Goal: Navigation & Orientation: Find specific page/section

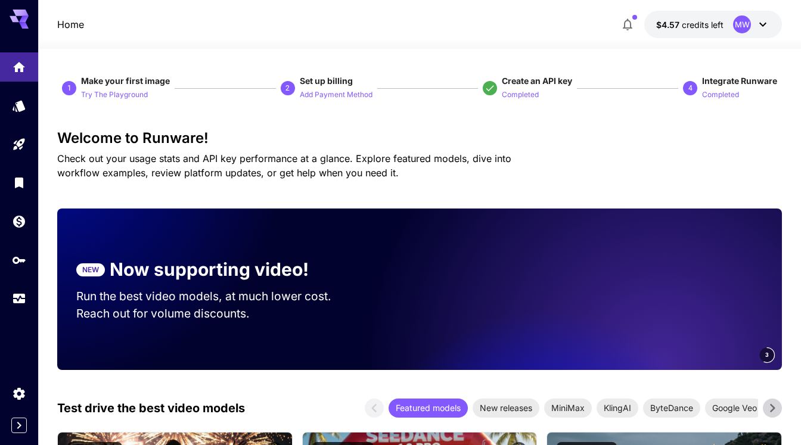
click at [130, 20] on div "Home $4.57 credits left MW" at bounding box center [419, 24] width 724 height 27
drag, startPoint x: 120, startPoint y: 28, endPoint x: 126, endPoint y: 36, distance: 9.8
click at [120, 28] on div "Home $4.57 credits left MW" at bounding box center [419, 24] width 724 height 27
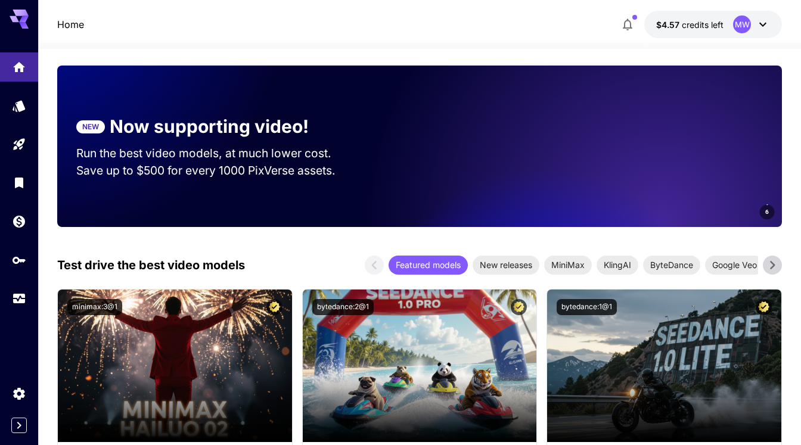
scroll to position [150, 0]
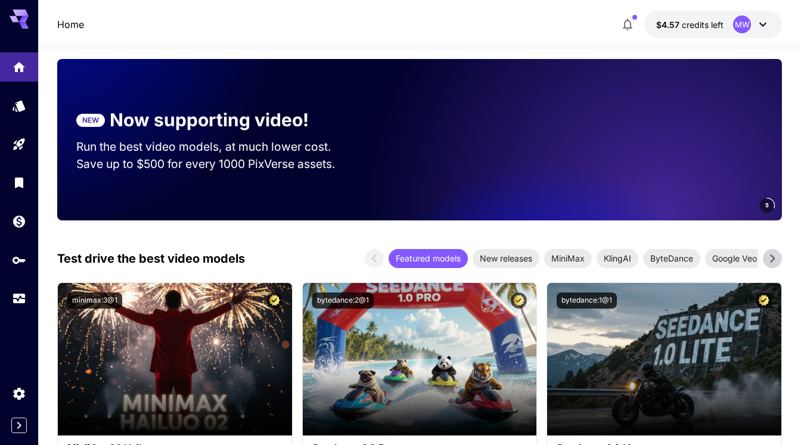
click at [772, 257] on icon at bounding box center [772, 259] width 18 height 18
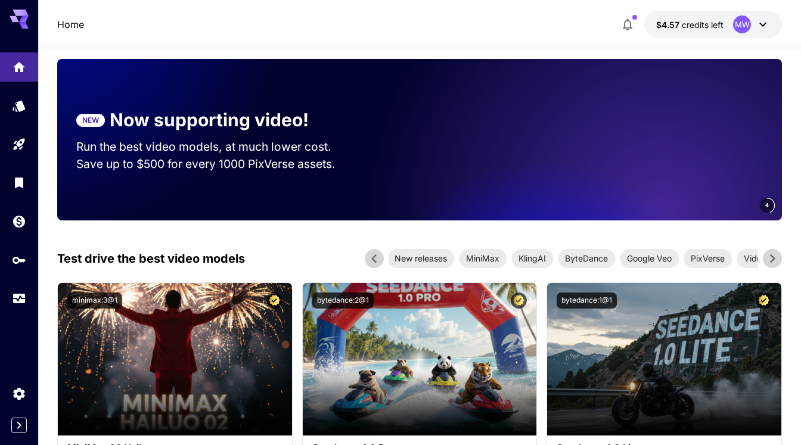
click at [772, 257] on icon at bounding box center [772, 258] width 5 height 8
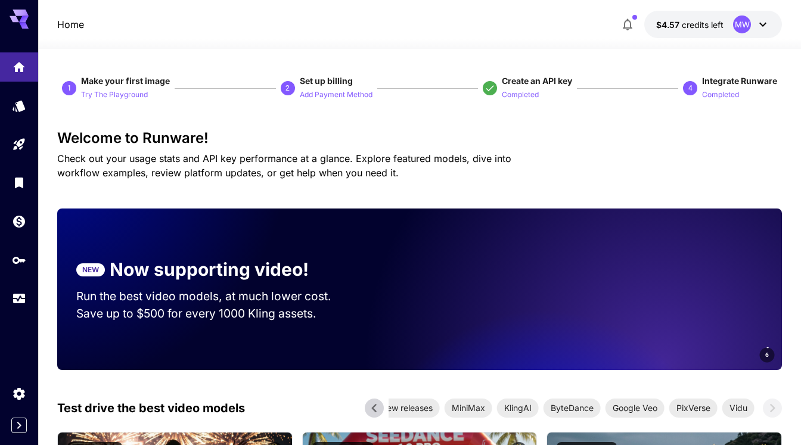
scroll to position [0, 0]
click at [13, 17] on icon at bounding box center [19, 16] width 19 height 13
click at [18, 17] on icon at bounding box center [19, 19] width 19 height 19
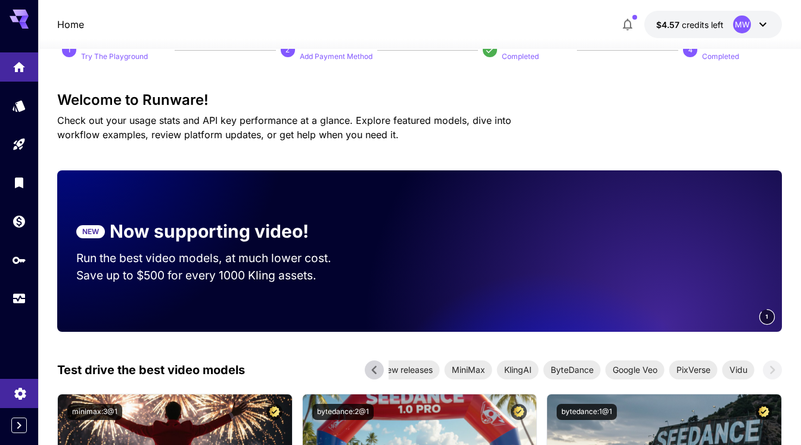
scroll to position [26, 0]
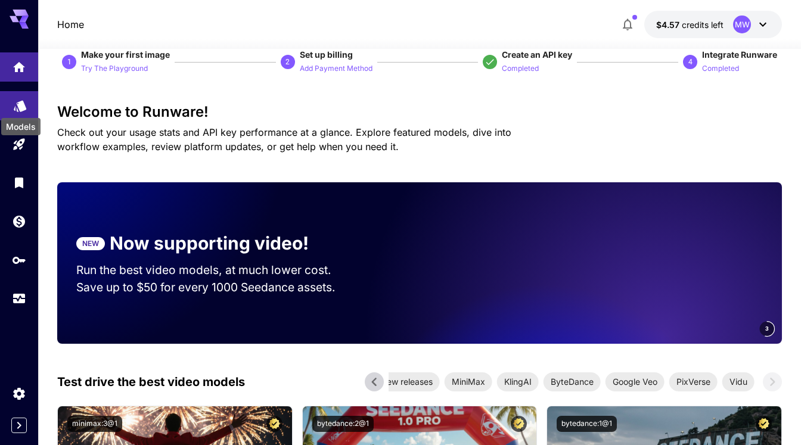
click at [21, 105] on icon "Models" at bounding box center [20, 102] width 13 height 11
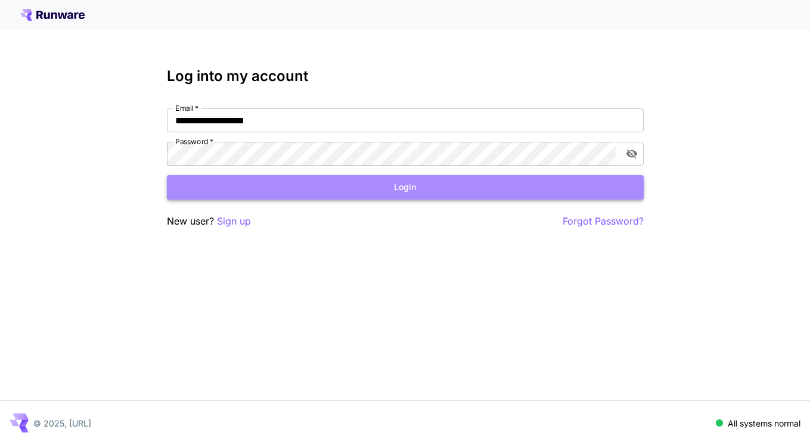
click at [430, 189] on button "Login" at bounding box center [405, 187] width 477 height 24
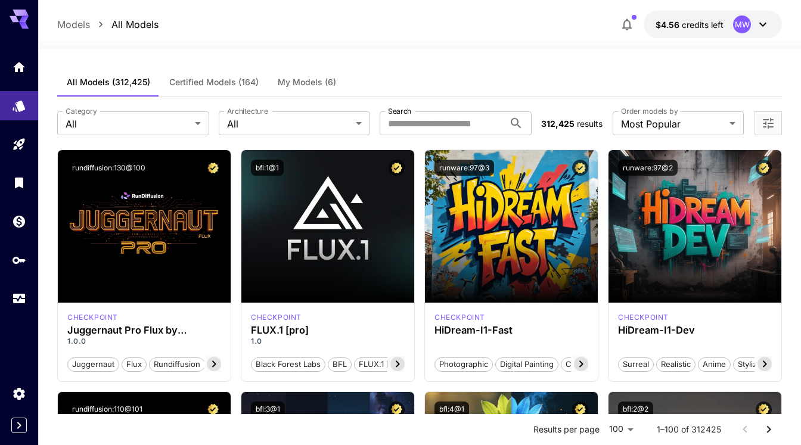
click at [297, 78] on span "My Models (6)" at bounding box center [307, 82] width 58 height 11
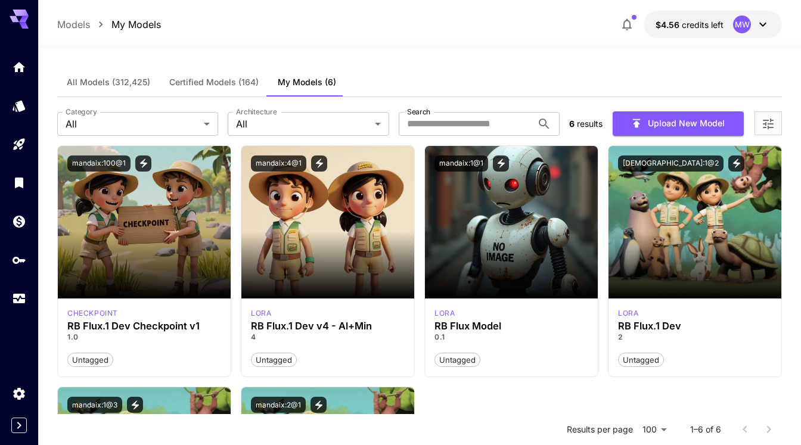
click at [93, 81] on span "All Models (312,425)" at bounding box center [108, 82] width 83 height 11
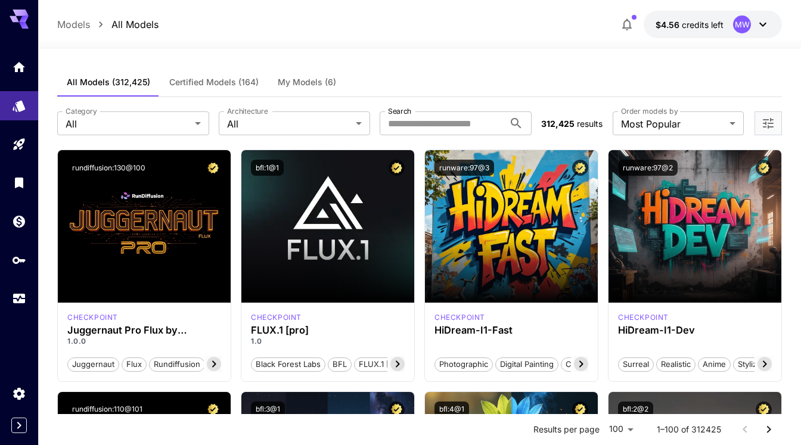
click at [303, 82] on span "My Models (6)" at bounding box center [307, 82] width 58 height 11
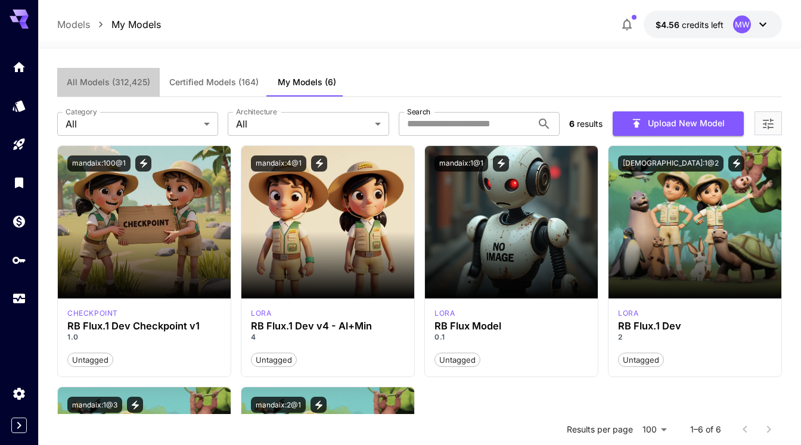
click at [101, 83] on span "All Models (312,425)" at bounding box center [108, 82] width 83 height 11
